Goal: Information Seeking & Learning: Learn about a topic

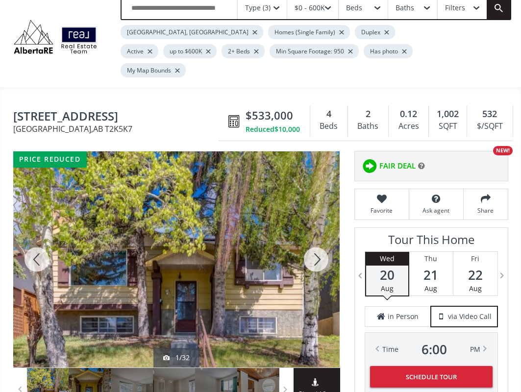
scroll to position [49, 0]
click at [313, 236] on div at bounding box center [316, 259] width 47 height 216
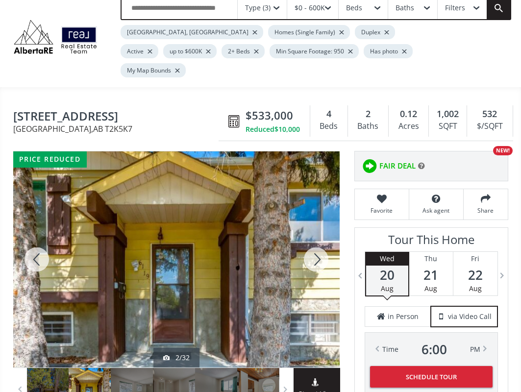
click at [313, 236] on div at bounding box center [316, 259] width 47 height 216
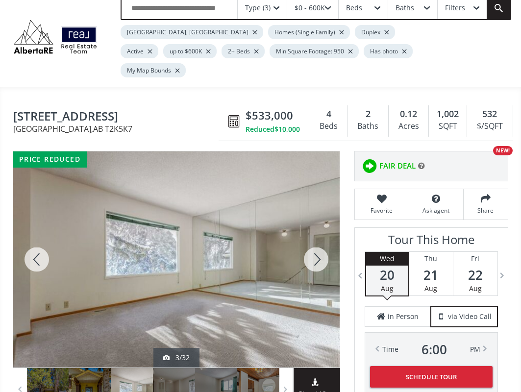
click at [313, 236] on div at bounding box center [316, 259] width 47 height 216
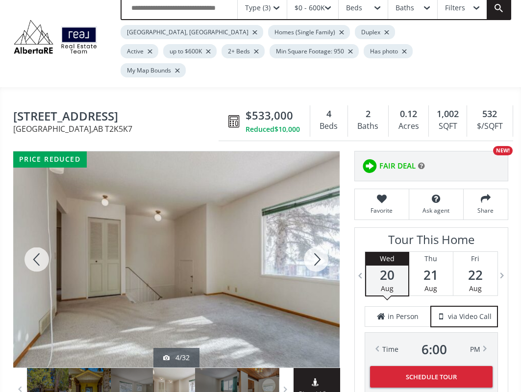
click at [313, 235] on div at bounding box center [316, 259] width 47 height 216
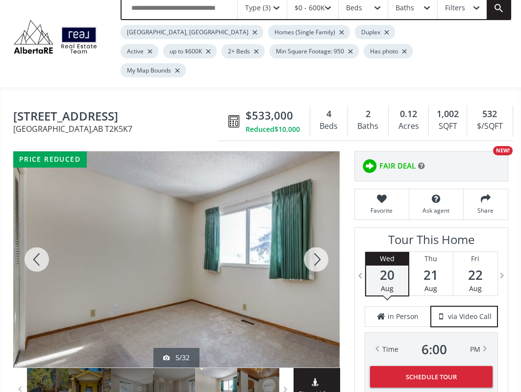
click at [313, 235] on div at bounding box center [316, 259] width 47 height 216
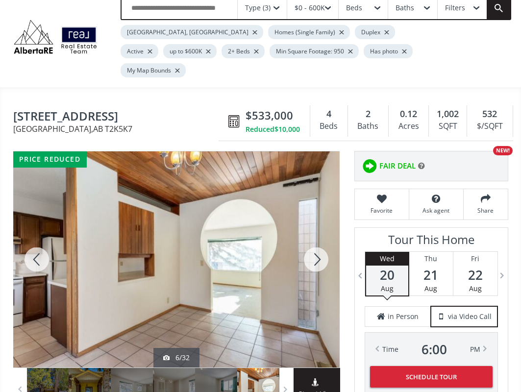
click at [313, 235] on div at bounding box center [316, 259] width 47 height 216
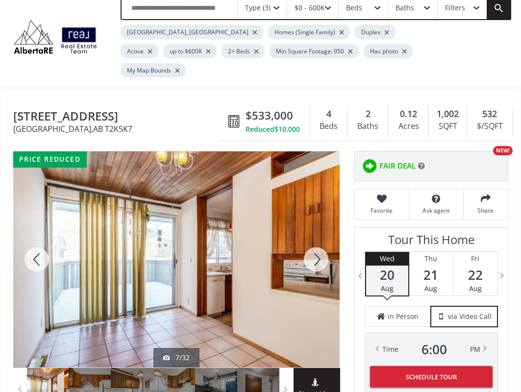
click at [313, 235] on div at bounding box center [316, 259] width 47 height 216
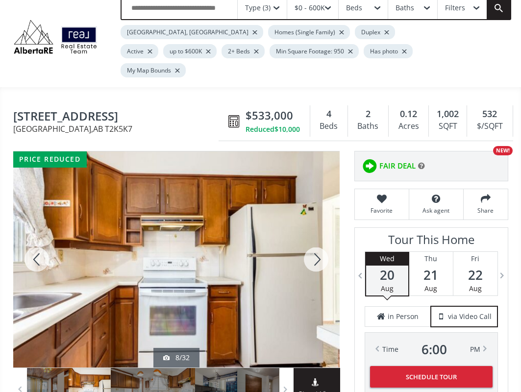
click at [313, 235] on div at bounding box center [316, 259] width 47 height 216
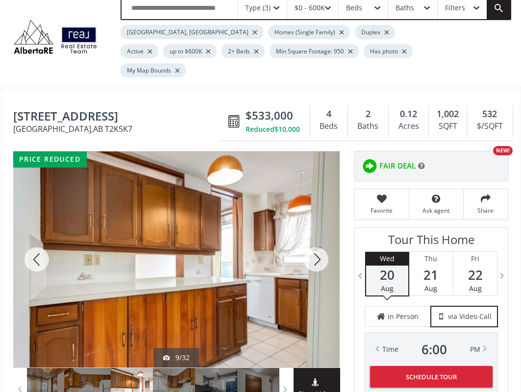
click at [313, 235] on div at bounding box center [316, 259] width 47 height 216
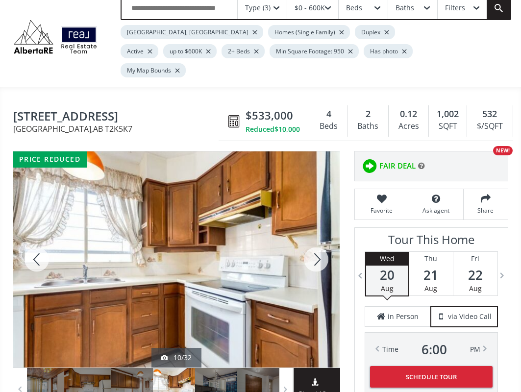
click at [36, 231] on div at bounding box center [36, 259] width 47 height 216
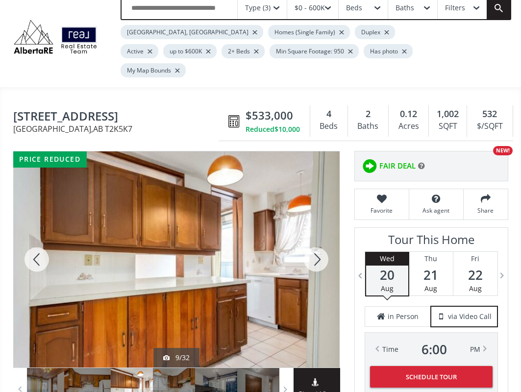
click at [323, 232] on div at bounding box center [316, 259] width 47 height 216
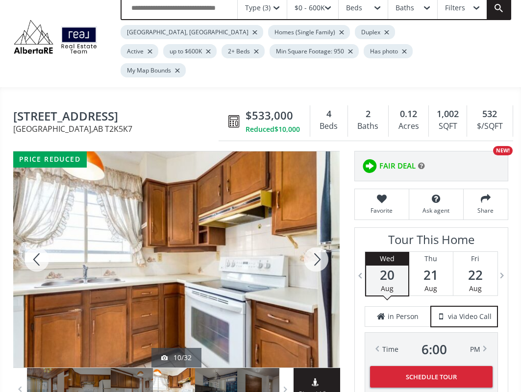
click at [323, 232] on div at bounding box center [316, 259] width 47 height 216
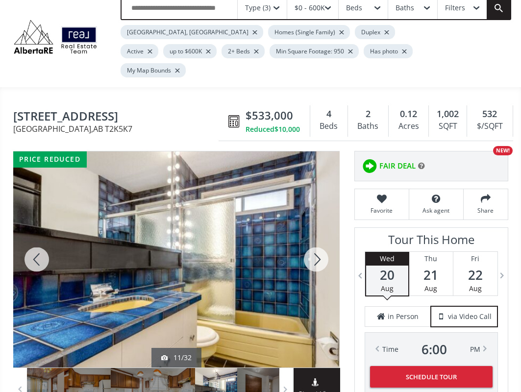
click at [323, 232] on div at bounding box center [316, 259] width 47 height 216
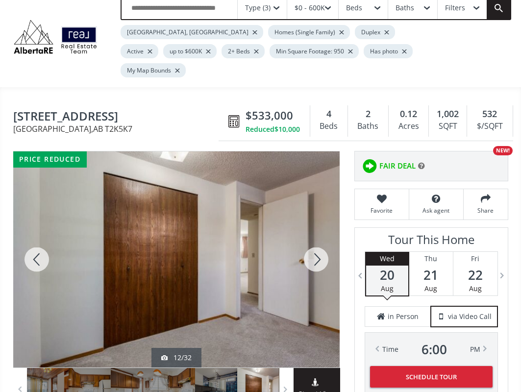
click at [323, 232] on div at bounding box center [316, 259] width 47 height 216
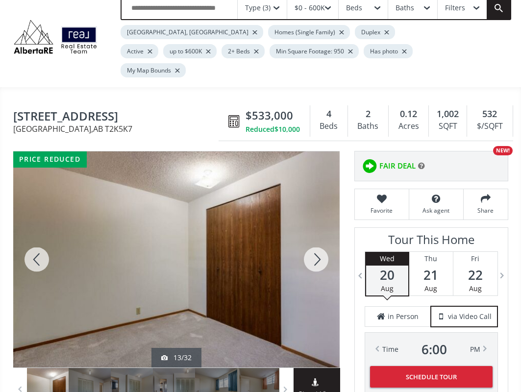
click at [323, 232] on div at bounding box center [316, 259] width 47 height 216
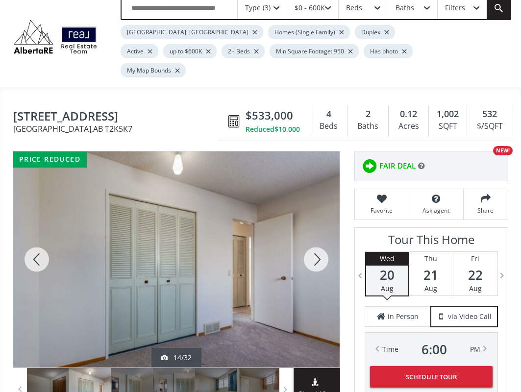
click at [323, 232] on div at bounding box center [316, 259] width 47 height 216
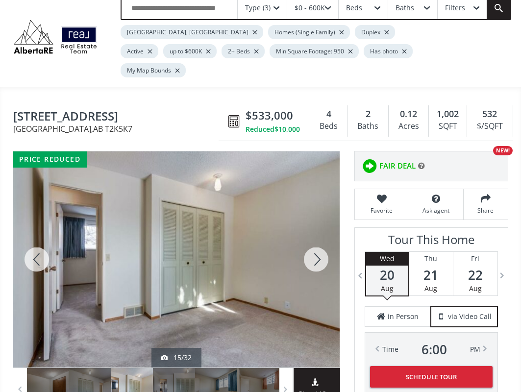
click at [323, 232] on div at bounding box center [316, 259] width 47 height 216
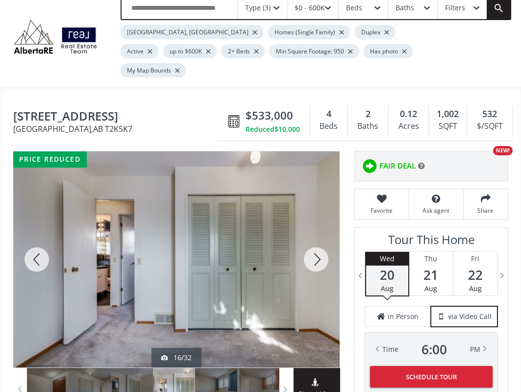
click at [323, 232] on div at bounding box center [316, 259] width 47 height 216
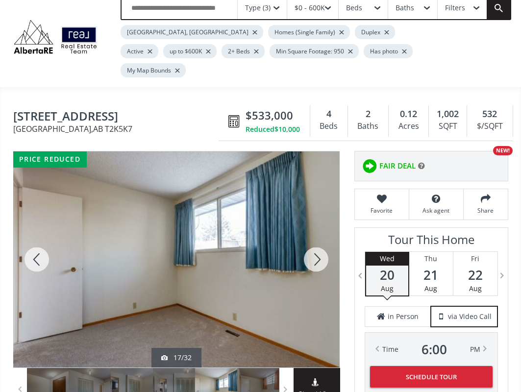
click at [323, 232] on div at bounding box center [316, 259] width 47 height 216
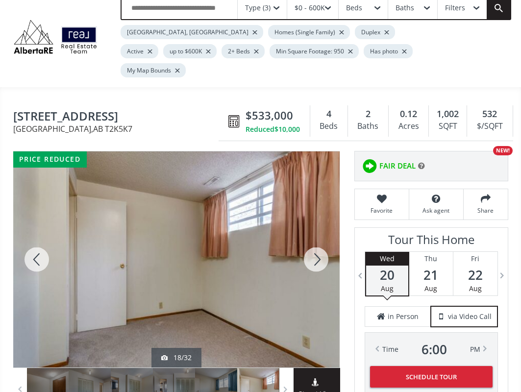
click at [323, 232] on div at bounding box center [316, 259] width 47 height 216
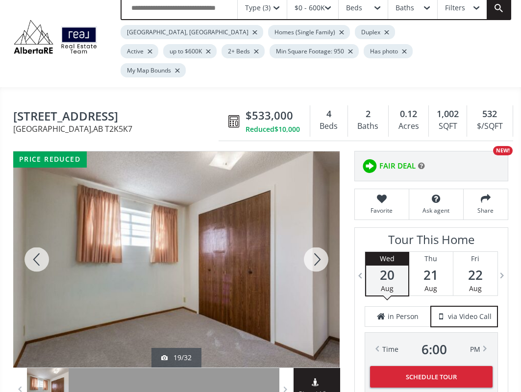
click at [322, 233] on div at bounding box center [316, 259] width 47 height 216
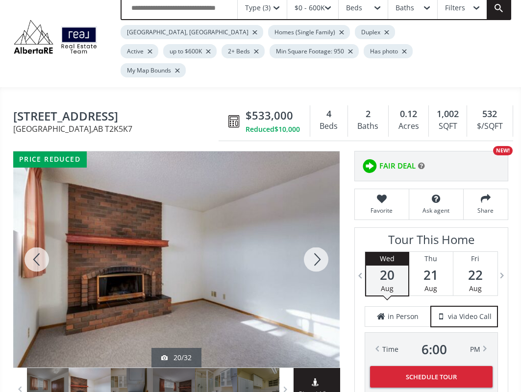
click at [322, 233] on div at bounding box center [316, 259] width 47 height 216
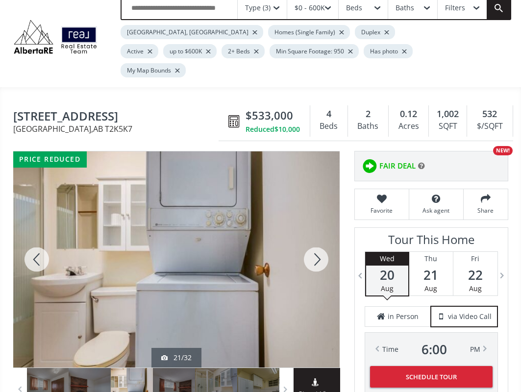
click at [322, 233] on div at bounding box center [316, 259] width 47 height 216
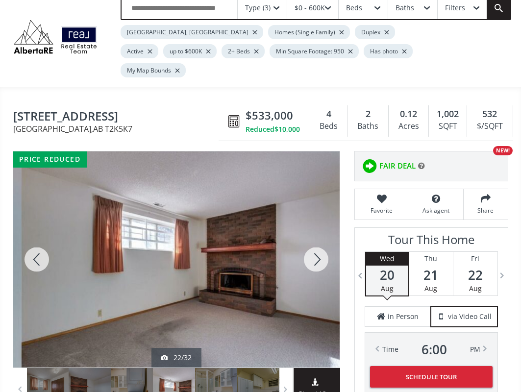
click at [322, 233] on div at bounding box center [316, 259] width 47 height 216
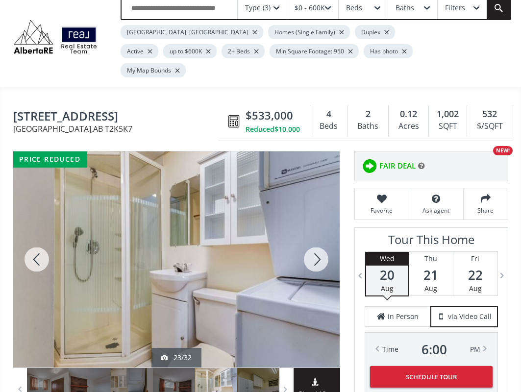
click at [322, 233] on div at bounding box center [316, 259] width 47 height 216
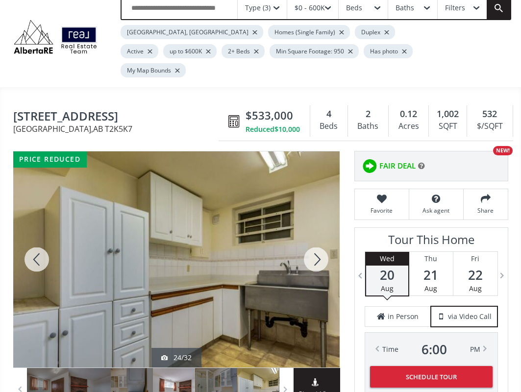
drag, startPoint x: 322, startPoint y: 233, endPoint x: 255, endPoint y: 246, distance: 68.4
click at [254, 245] on div at bounding box center [176, 259] width 326 height 216
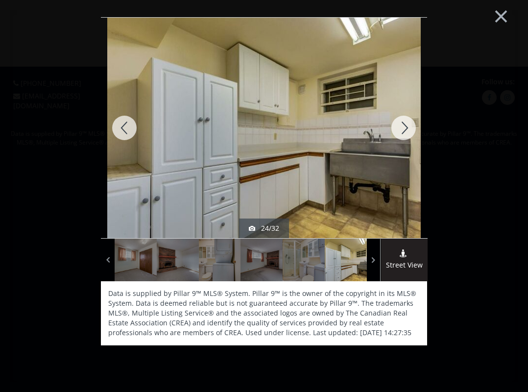
click at [403, 132] on div at bounding box center [403, 128] width 47 height 221
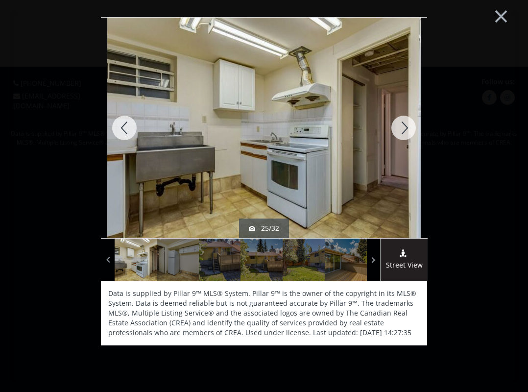
click at [403, 132] on div at bounding box center [403, 128] width 47 height 221
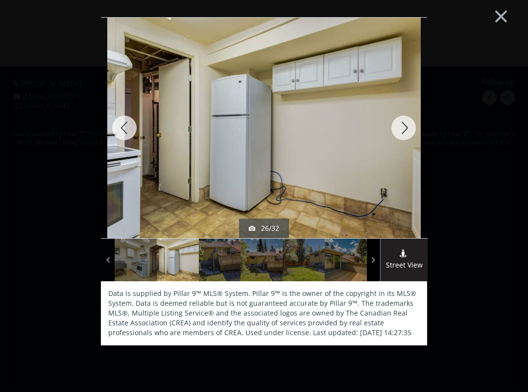
click at [403, 132] on div at bounding box center [403, 128] width 47 height 221
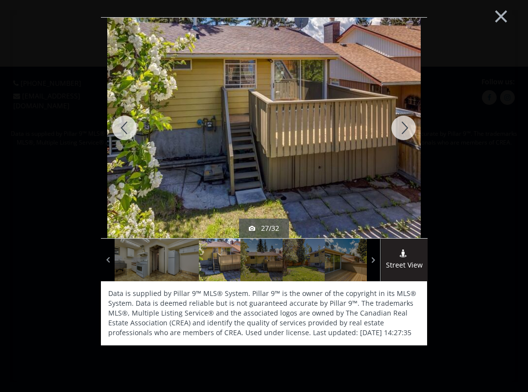
click at [403, 132] on div at bounding box center [403, 128] width 47 height 221
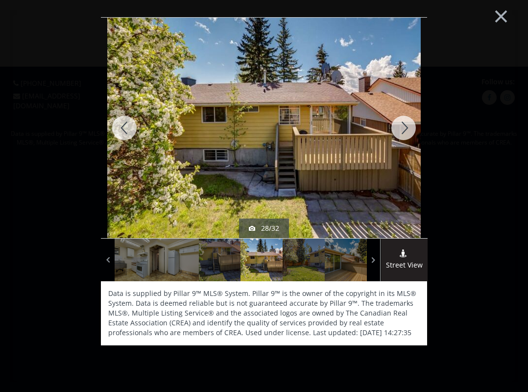
click at [403, 132] on div at bounding box center [403, 128] width 47 height 221
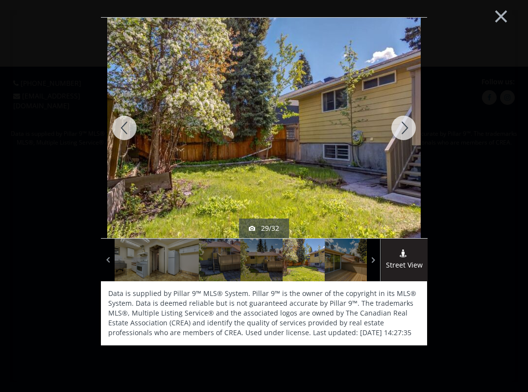
click at [403, 132] on div at bounding box center [403, 128] width 47 height 221
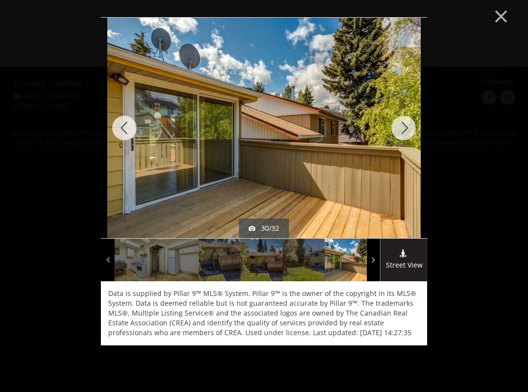
click at [403, 132] on div at bounding box center [403, 128] width 47 height 221
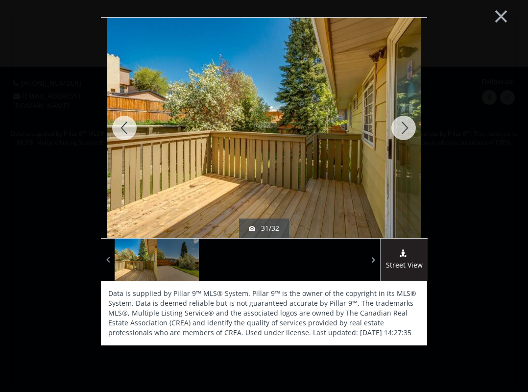
click at [402, 132] on div at bounding box center [403, 128] width 47 height 221
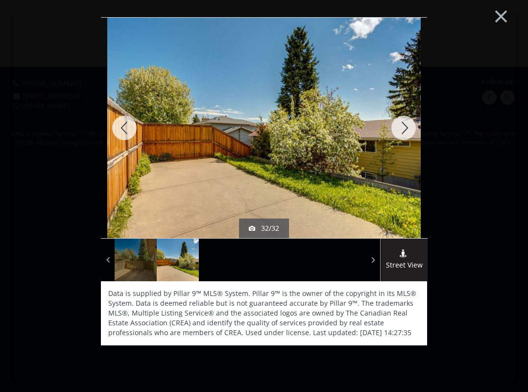
click at [401, 133] on div at bounding box center [403, 128] width 47 height 221
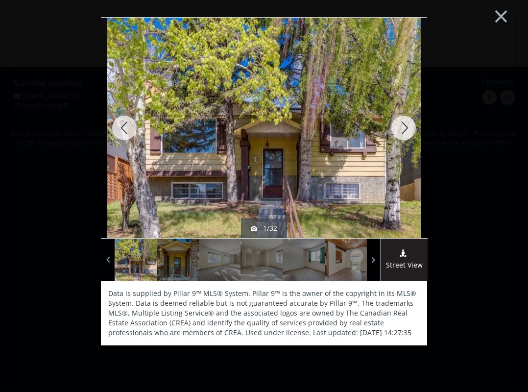
click at [400, 133] on div at bounding box center [403, 128] width 47 height 221
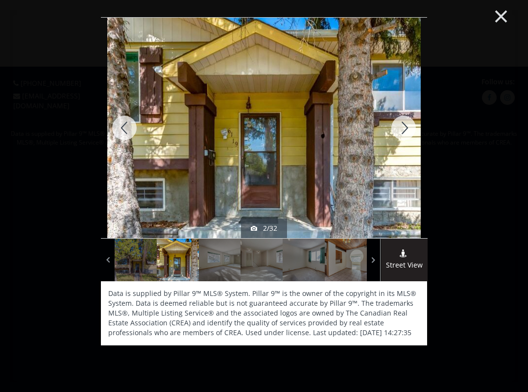
click at [500, 19] on button "×" at bounding box center [501, 15] width 54 height 40
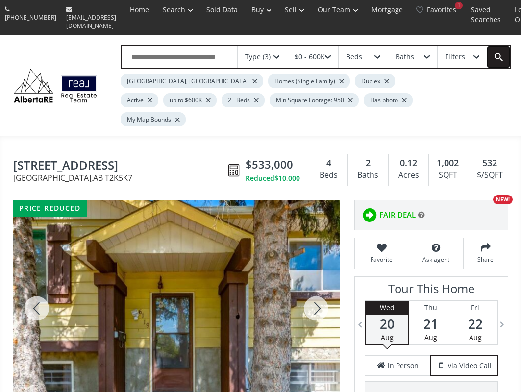
click at [498, 51] on link at bounding box center [499, 57] width 24 height 23
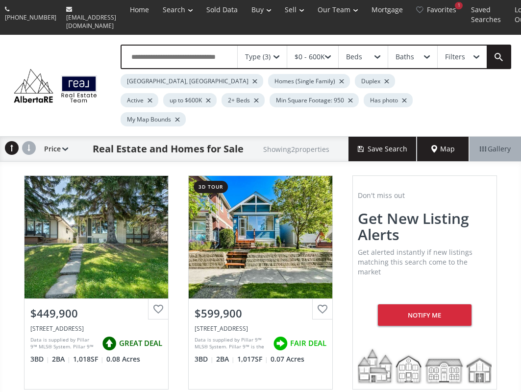
click at [450, 144] on span "Map" at bounding box center [443, 149] width 24 height 10
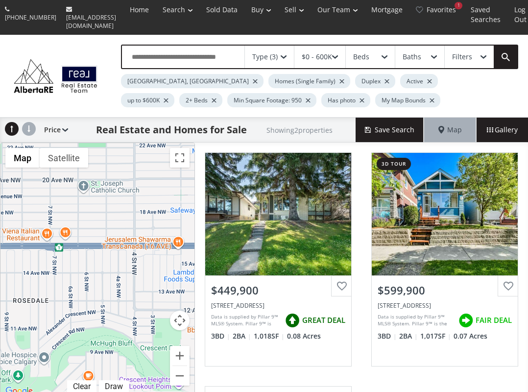
click at [269, 53] on div "Type (3)" at bounding box center [264, 56] width 25 height 7
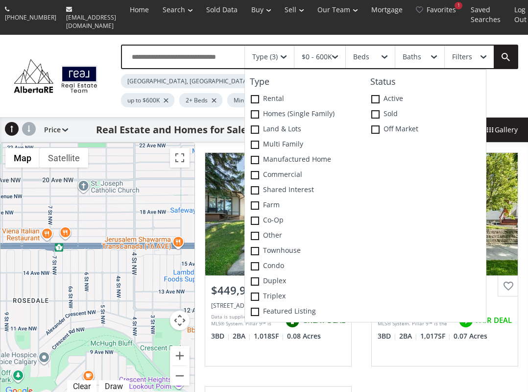
click at [272, 53] on div "Type (3)" at bounding box center [264, 56] width 25 height 7
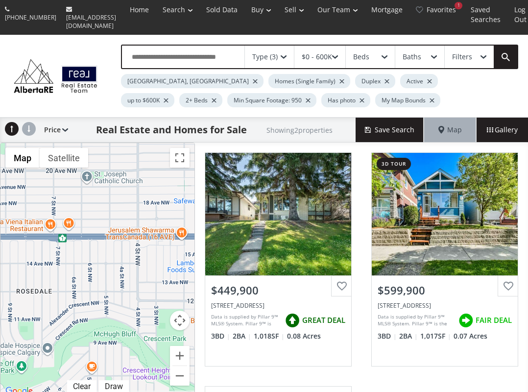
drag, startPoint x: 133, startPoint y: 212, endPoint x: 137, endPoint y: 198, distance: 14.3
click at [137, 198] on div "$450K $600K" at bounding box center [97, 270] width 194 height 254
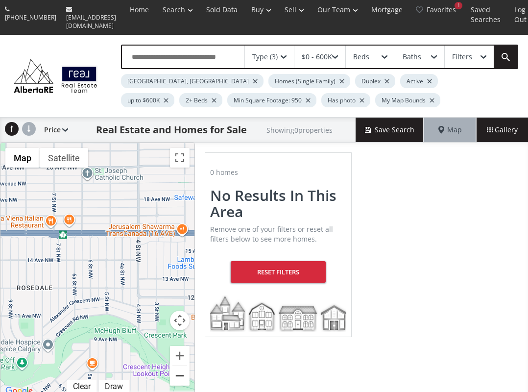
click at [176, 370] on button "Zoom out" at bounding box center [180, 376] width 20 height 20
click at [0, 0] on div at bounding box center [0, 0] width 0 height 0
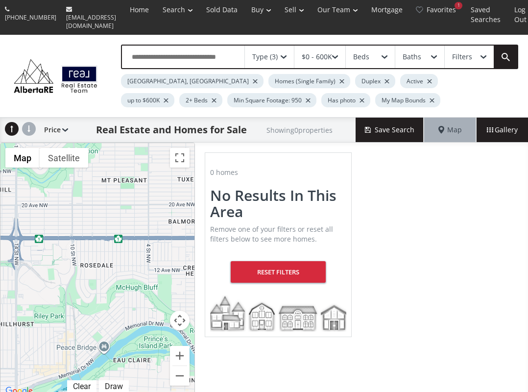
drag, startPoint x: 125, startPoint y: 217, endPoint x: 163, endPoint y: 197, distance: 42.5
click at [164, 197] on div at bounding box center [97, 270] width 194 height 254
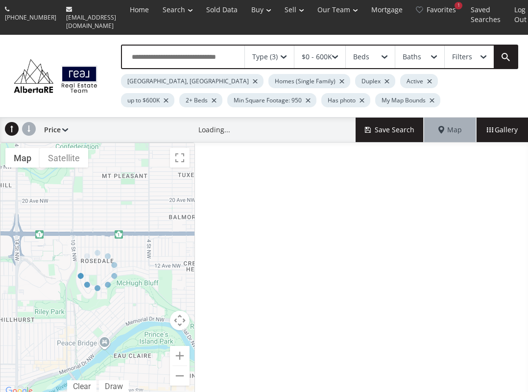
click at [181, 369] on div at bounding box center [97, 270] width 195 height 255
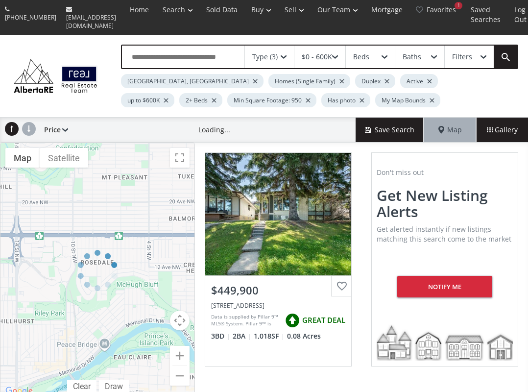
click at [180, 371] on div at bounding box center [97, 270] width 195 height 255
click at [179, 370] on div at bounding box center [97, 270] width 195 height 255
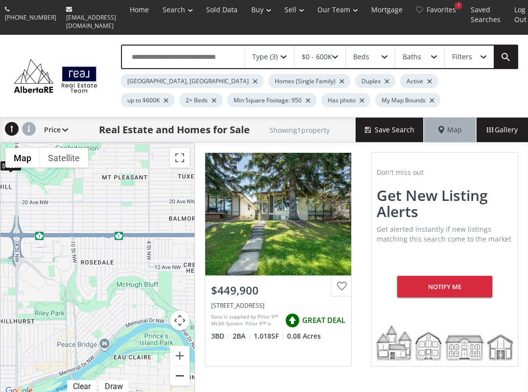
click at [179, 370] on button "Zoom out" at bounding box center [180, 376] width 20 height 20
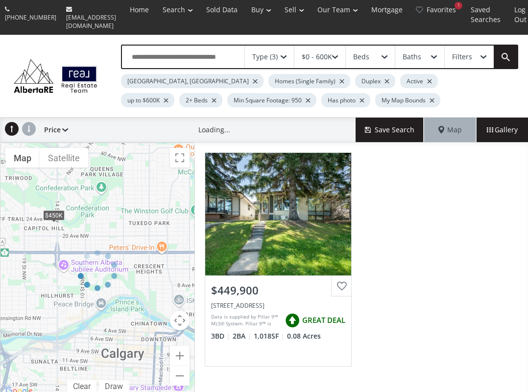
click at [178, 371] on div at bounding box center [97, 270] width 195 height 255
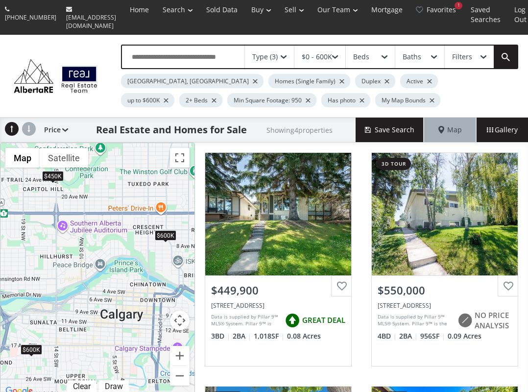
drag, startPoint x: 125, startPoint y: 294, endPoint x: 123, endPoint y: 251, distance: 42.7
click at [123, 251] on div "$450K $550K $600K $600K" at bounding box center [97, 270] width 194 height 254
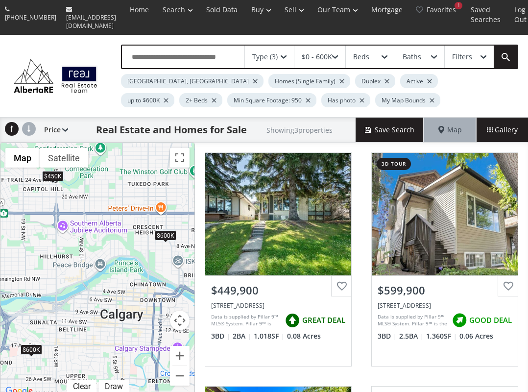
click at [57, 171] on div "$450K" at bounding box center [53, 176] width 22 height 10
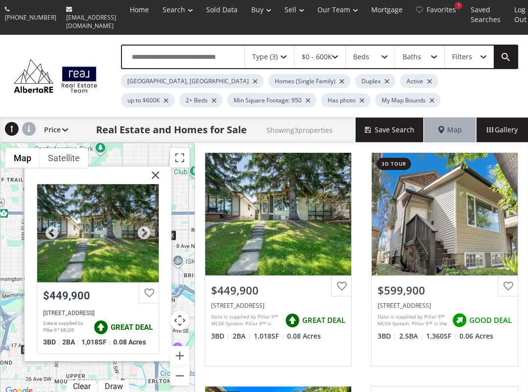
click at [95, 228] on div at bounding box center [98, 233] width 122 height 98
click at [159, 168] on img at bounding box center [152, 179] width 25 height 25
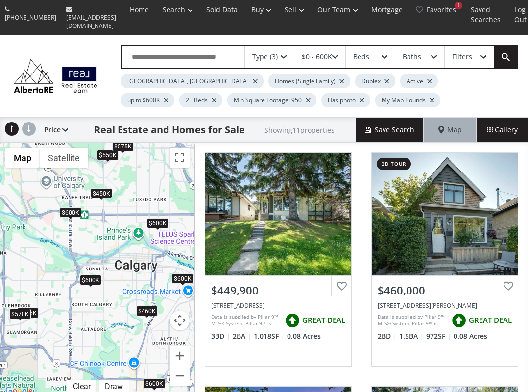
drag, startPoint x: 92, startPoint y: 208, endPoint x: 111, endPoint y: 213, distance: 20.1
click at [111, 213] on div "$450K $460K $526K $550K $570K $575K $600K $600K $600K $600K $600K" at bounding box center [97, 270] width 194 height 254
click at [8, 250] on div "$575K" at bounding box center [1, 255] width 22 height 10
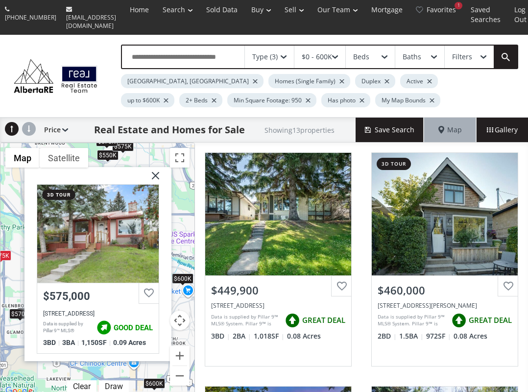
click at [153, 169] on img at bounding box center [152, 179] width 25 height 25
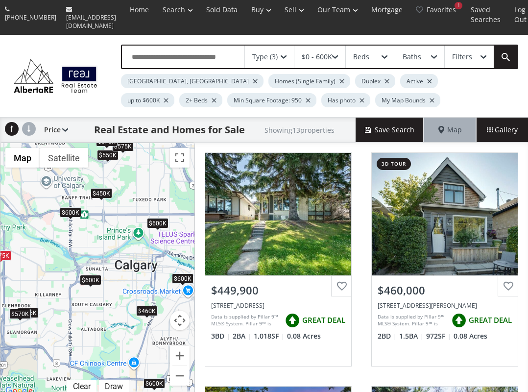
click at [150, 308] on div "$460K" at bounding box center [147, 311] width 22 height 10
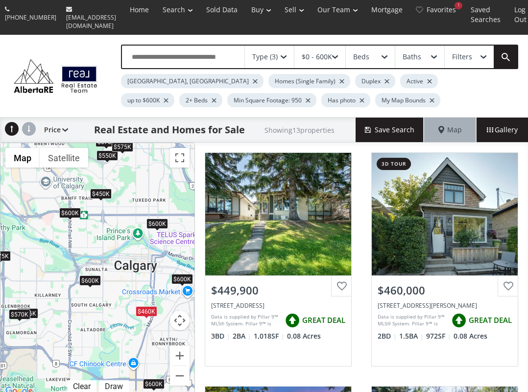
click at [122, 142] on div "$575K" at bounding box center [123, 147] width 22 height 10
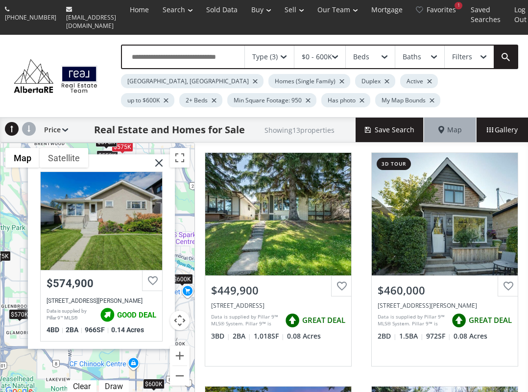
click at [161, 156] on img at bounding box center [155, 166] width 25 height 25
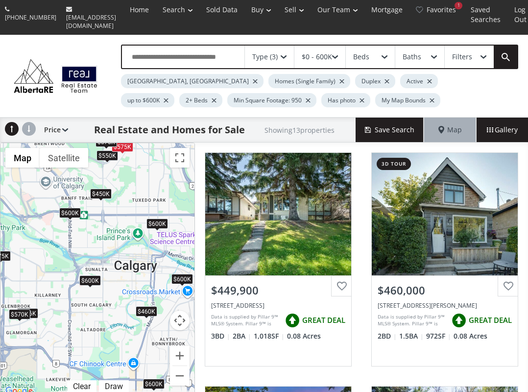
click at [160, 220] on div "$600K" at bounding box center [158, 224] width 22 height 10
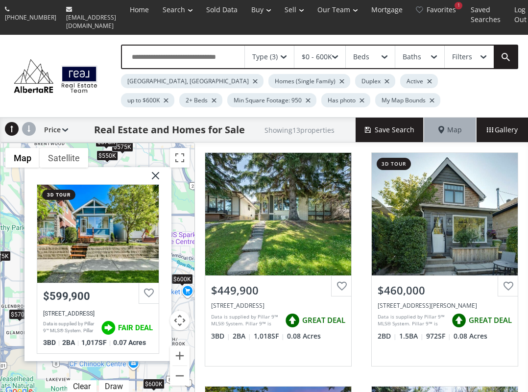
click at [159, 169] on img at bounding box center [152, 179] width 25 height 25
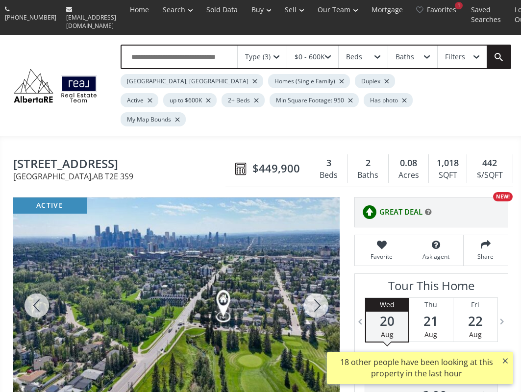
click at [315, 274] on div at bounding box center [316, 305] width 47 height 216
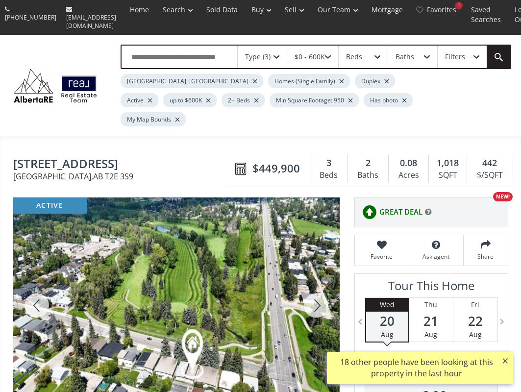
click at [315, 274] on div at bounding box center [316, 305] width 47 height 216
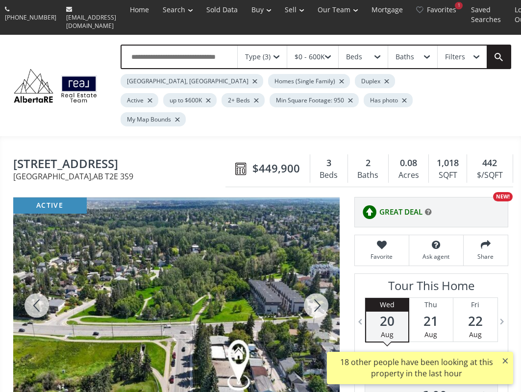
click at [314, 273] on div at bounding box center [316, 305] width 47 height 216
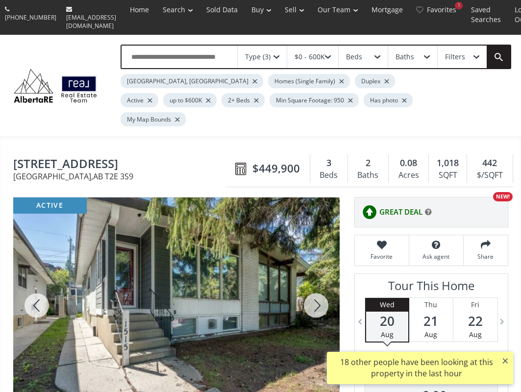
click at [314, 273] on div at bounding box center [316, 305] width 47 height 216
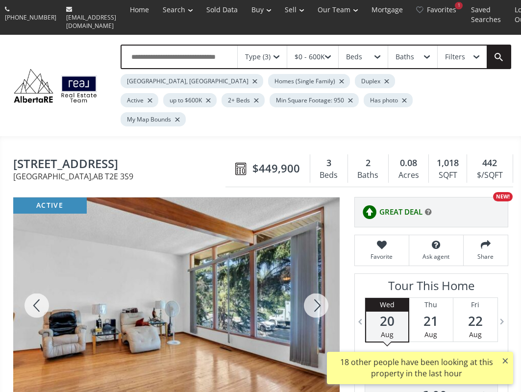
click at [314, 273] on div at bounding box center [316, 305] width 47 height 216
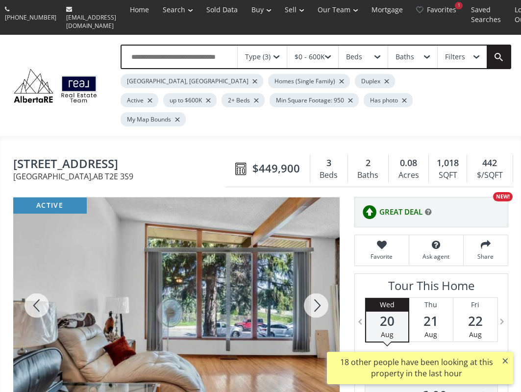
click at [314, 272] on div at bounding box center [316, 305] width 47 height 216
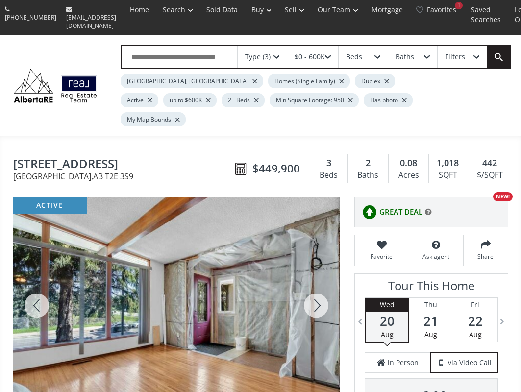
click at [314, 272] on div at bounding box center [316, 305] width 47 height 216
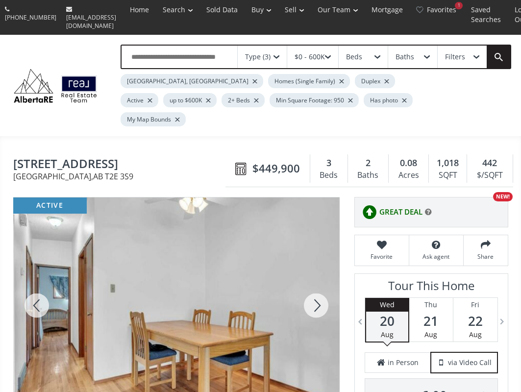
click at [314, 272] on div at bounding box center [316, 305] width 47 height 216
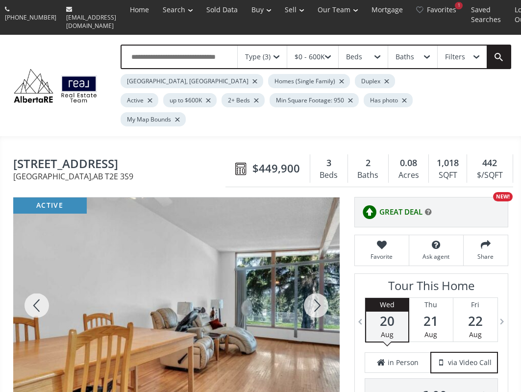
click at [314, 272] on div at bounding box center [316, 305] width 47 height 216
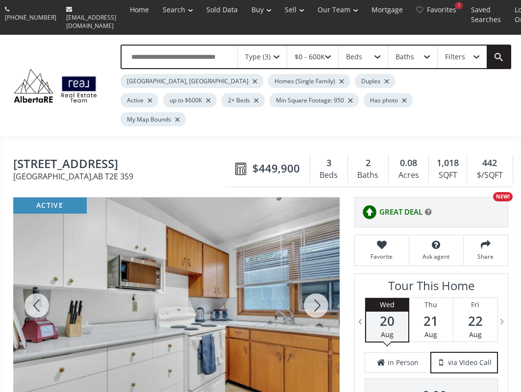
click at [314, 272] on div at bounding box center [316, 305] width 47 height 216
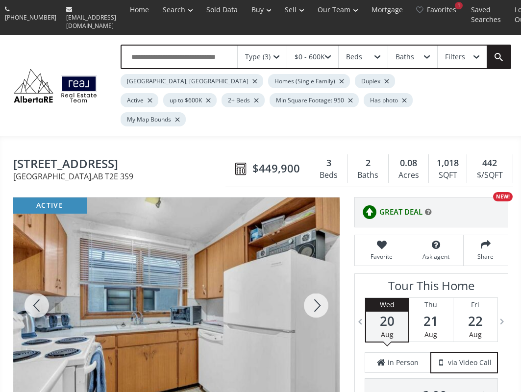
click at [314, 272] on div at bounding box center [316, 305] width 47 height 216
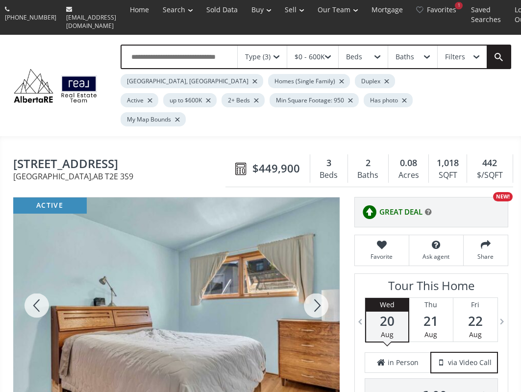
click at [314, 272] on div at bounding box center [316, 305] width 47 height 216
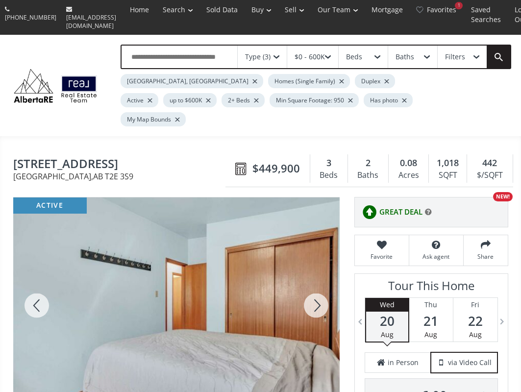
click at [314, 272] on div at bounding box center [316, 305] width 47 height 216
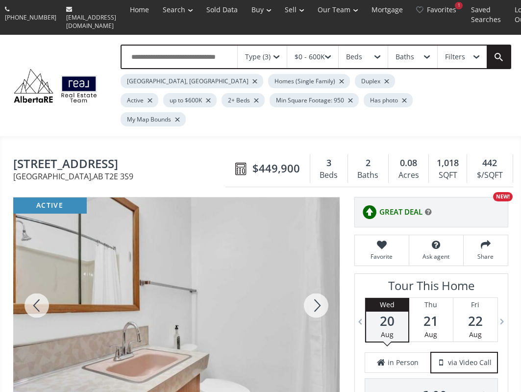
click at [314, 272] on div at bounding box center [316, 305] width 47 height 216
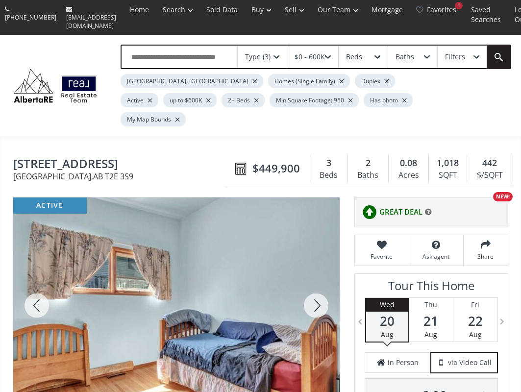
click at [314, 271] on div at bounding box center [316, 305] width 47 height 216
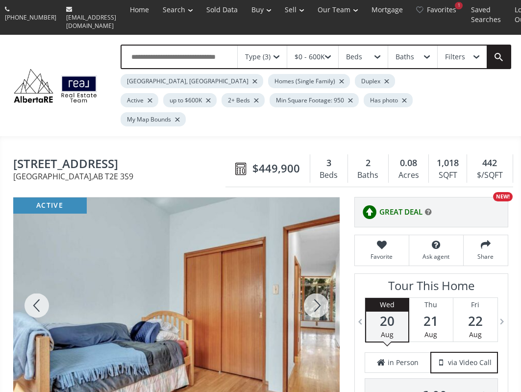
click at [314, 271] on div at bounding box center [316, 305] width 47 height 216
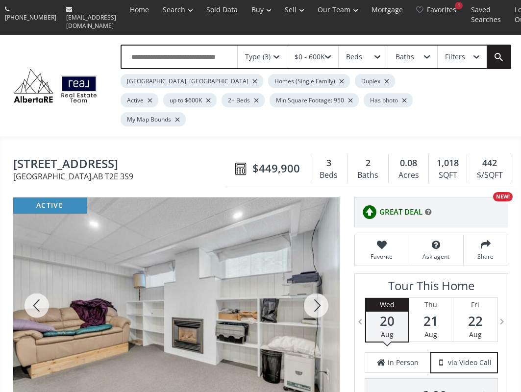
click at [314, 271] on div at bounding box center [316, 305] width 47 height 216
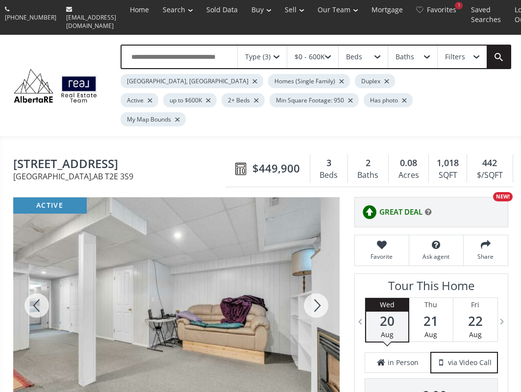
click at [314, 271] on div at bounding box center [316, 305] width 47 height 216
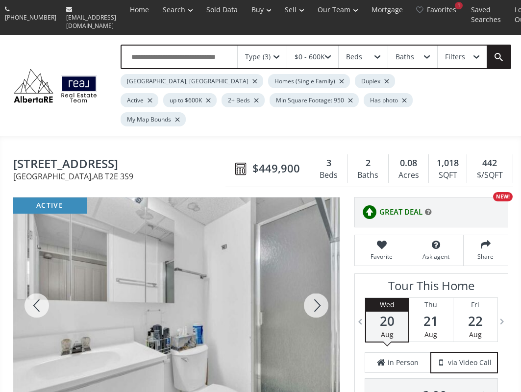
click at [314, 271] on div at bounding box center [316, 305] width 47 height 216
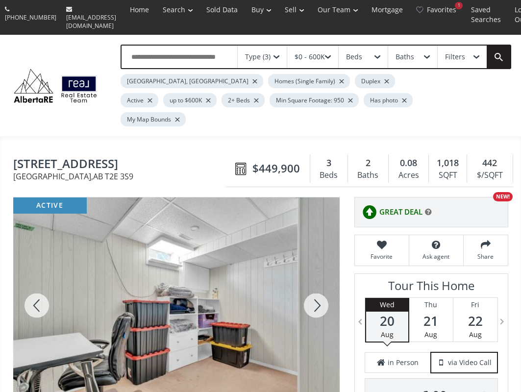
click at [314, 271] on div at bounding box center [316, 305] width 47 height 216
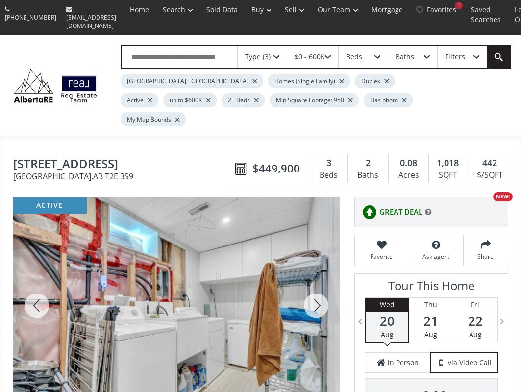
click at [314, 271] on div at bounding box center [316, 305] width 47 height 216
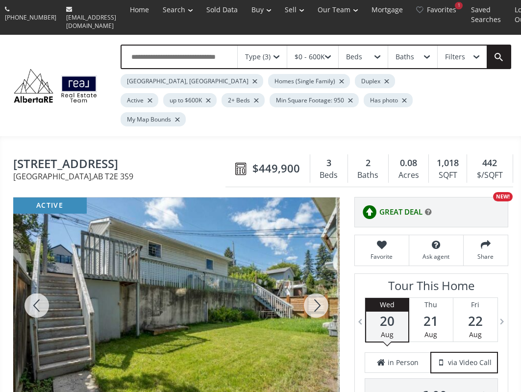
click at [314, 271] on div at bounding box center [316, 305] width 47 height 216
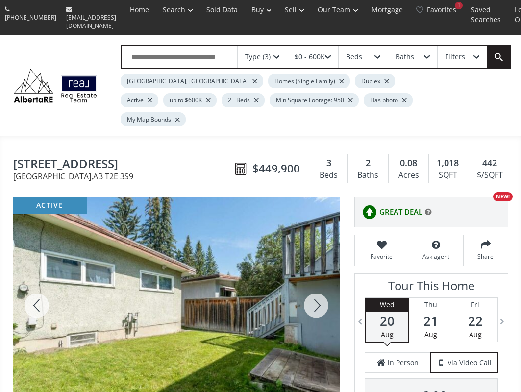
click at [308, 279] on div at bounding box center [316, 305] width 47 height 216
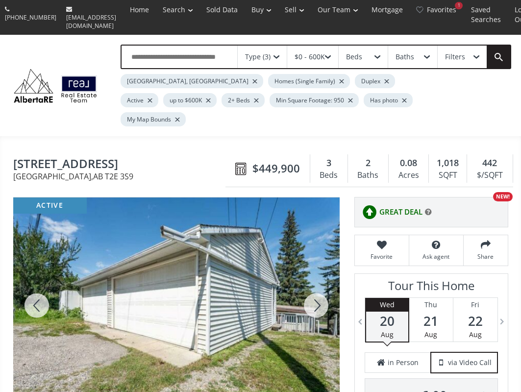
click at [308, 278] on div at bounding box center [316, 305] width 47 height 216
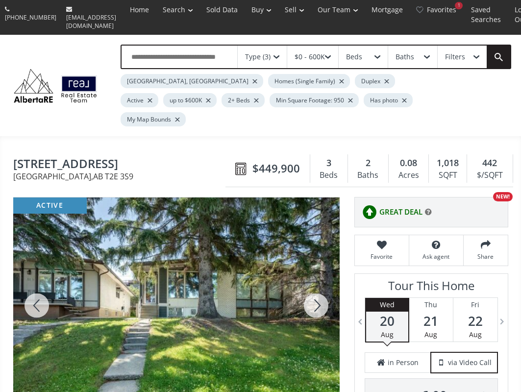
click at [308, 276] on div at bounding box center [316, 305] width 47 height 216
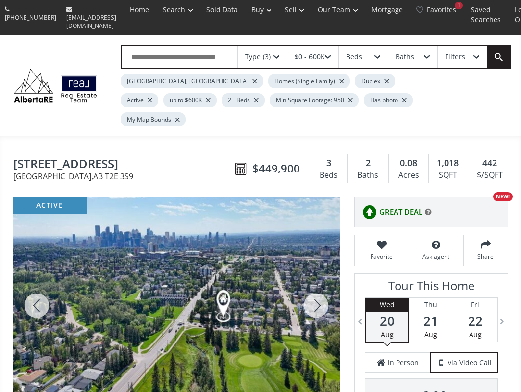
click at [308, 276] on div at bounding box center [316, 305] width 47 height 216
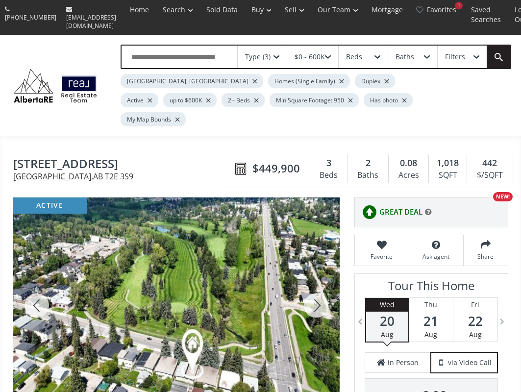
click at [308, 276] on div at bounding box center [316, 305] width 47 height 216
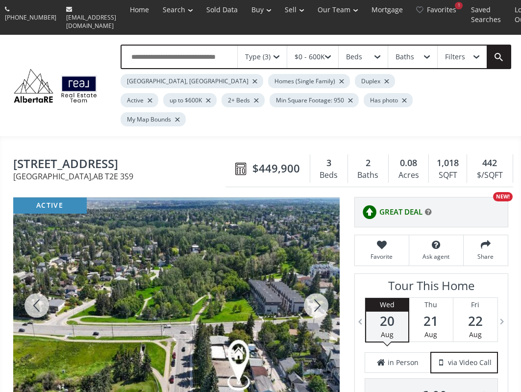
click at [308, 276] on div at bounding box center [316, 305] width 47 height 216
